Goal: Information Seeking & Learning: Learn about a topic

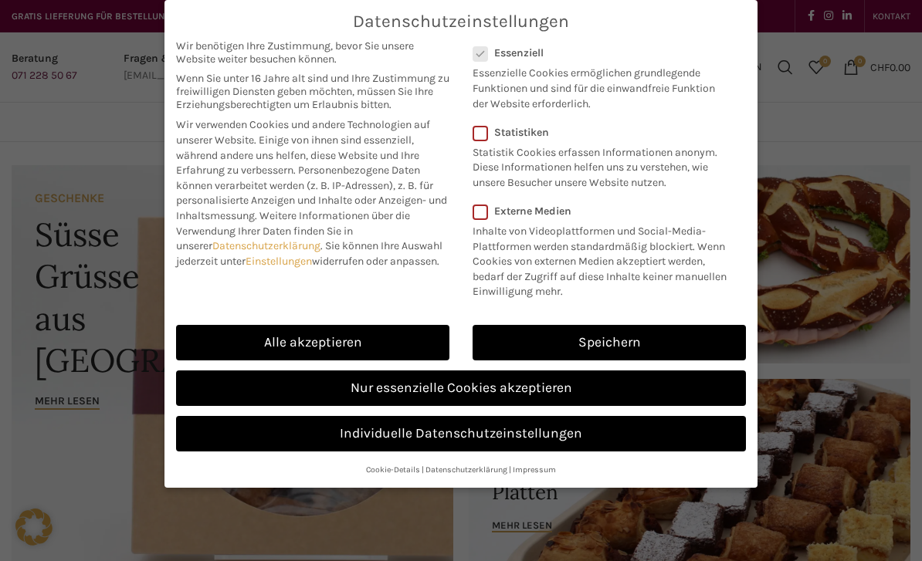
click at [318, 340] on link "Alle akzeptieren" at bounding box center [312, 343] width 273 height 36
checkbox input "true"
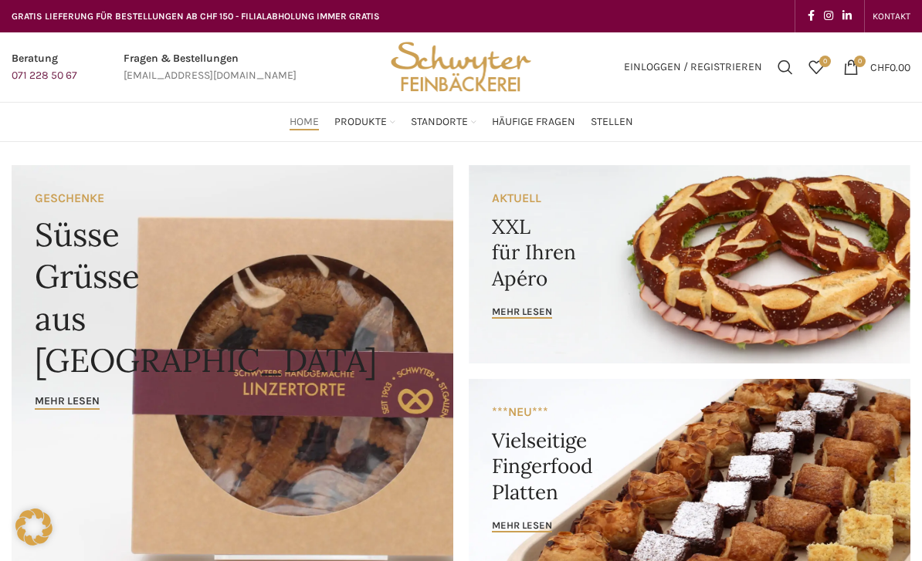
click at [621, 132] on link "Stellen" at bounding box center [612, 122] width 42 height 31
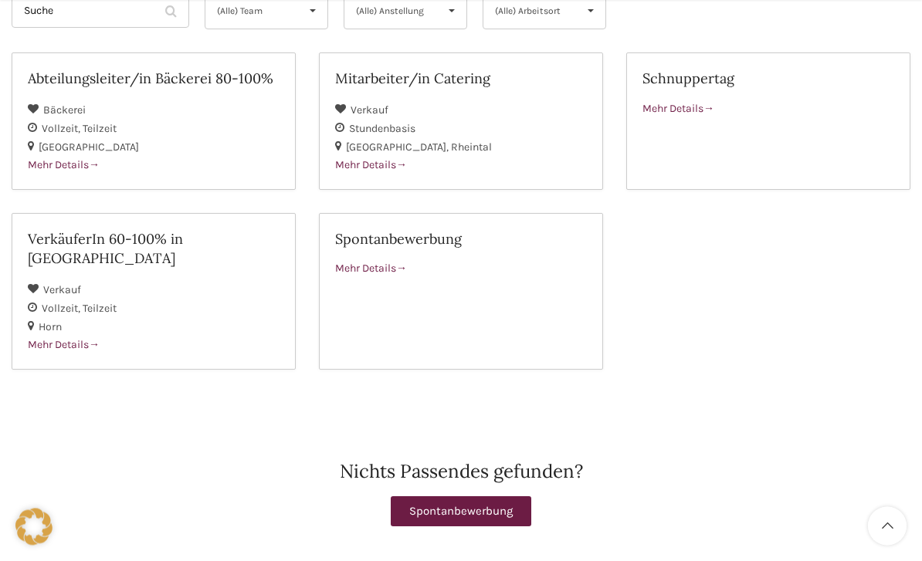
scroll to position [242, 0]
click at [148, 247] on div "VerkäuferIn 60-100% in Horn" at bounding box center [154, 254] width 252 height 50
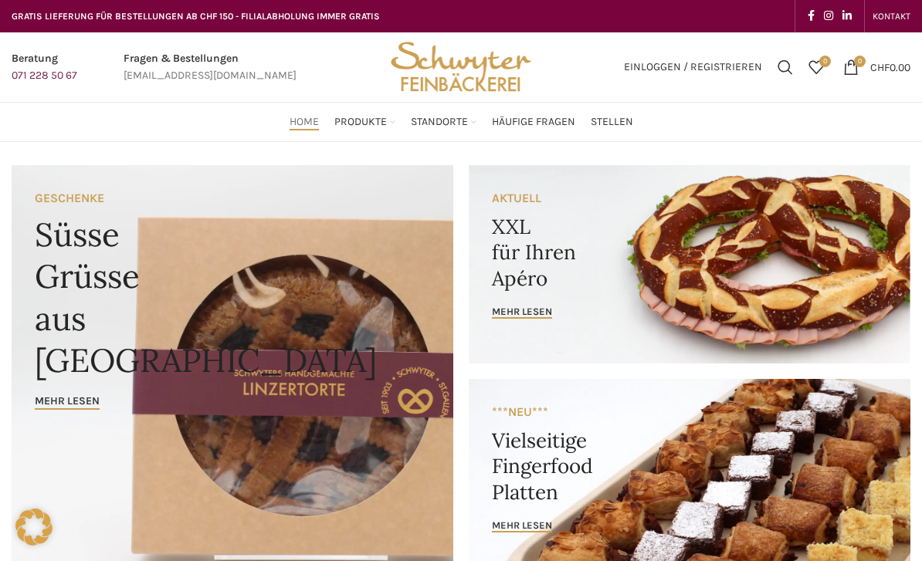
click at [622, 124] on span "Stellen" at bounding box center [612, 122] width 42 height 15
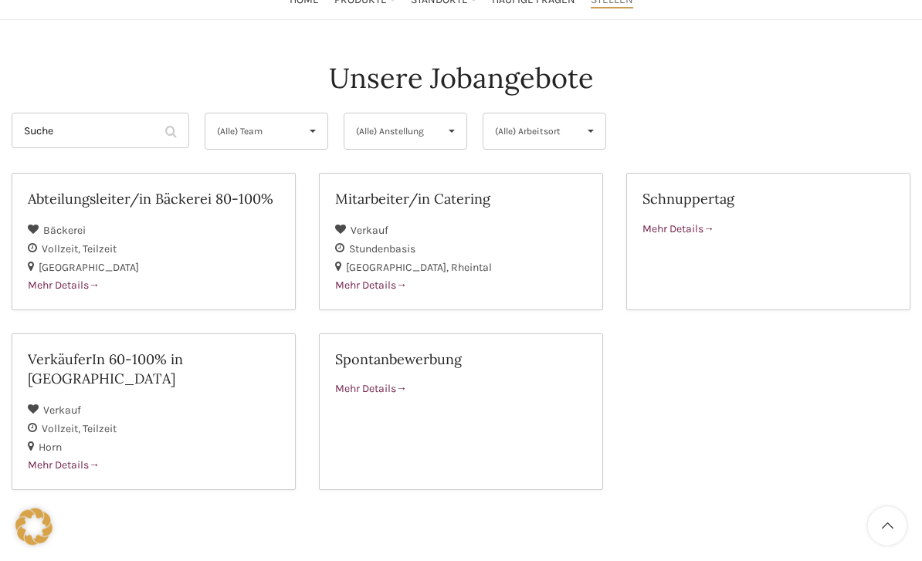
scroll to position [122, 0]
click at [221, 350] on h2 "VerkäuferIn 60-100% in Horn" at bounding box center [154, 369] width 252 height 39
